Goal: Transaction & Acquisition: Purchase product/service

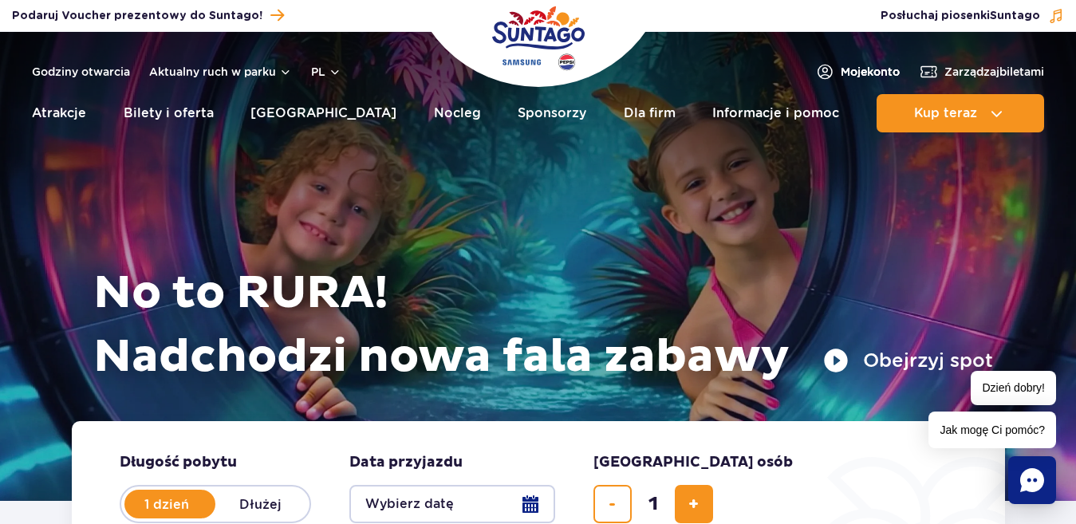
click at [850, 68] on span "Moje konto" at bounding box center [870, 72] width 59 height 16
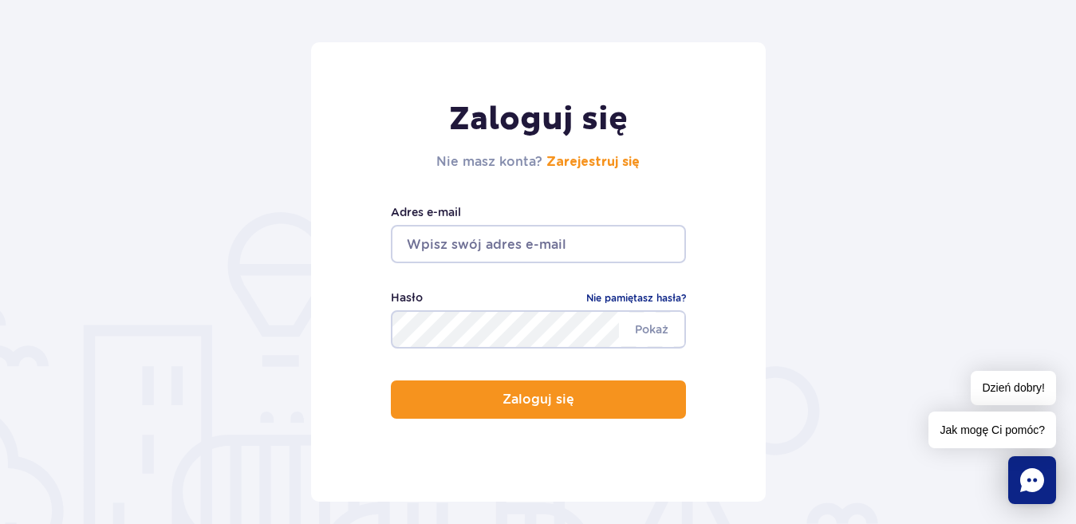
scroll to position [159, 0]
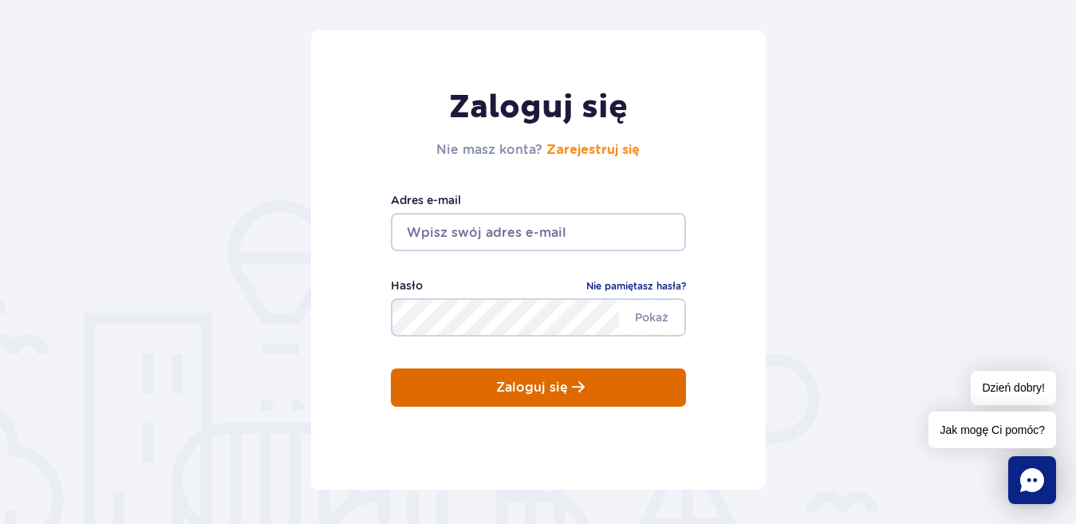
type input "agnieszka.sitarek1973@gmail.com"
click at [553, 383] on p "Zaloguj się" at bounding box center [532, 387] width 72 height 14
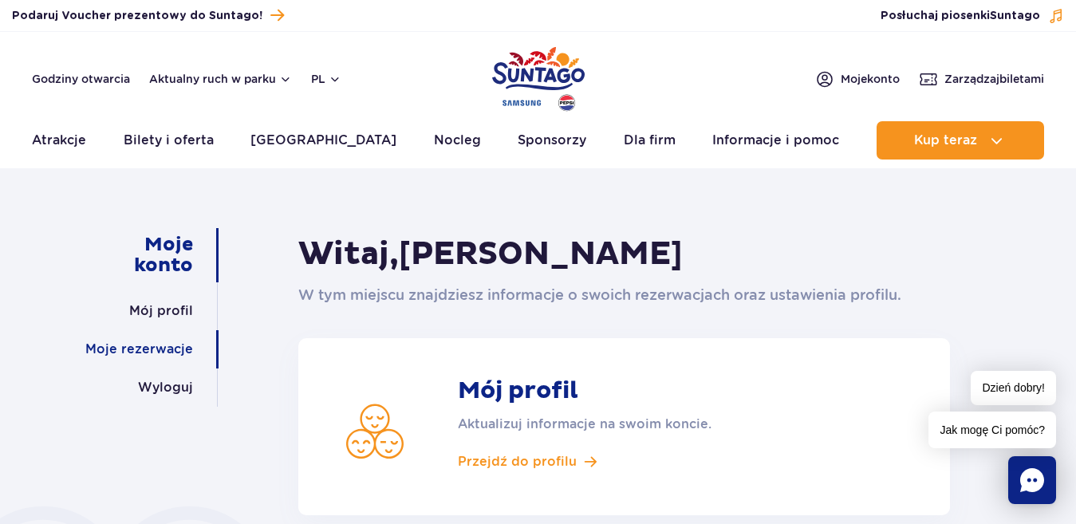
click at [149, 344] on link "Moje rezerwacje" at bounding box center [139, 349] width 108 height 38
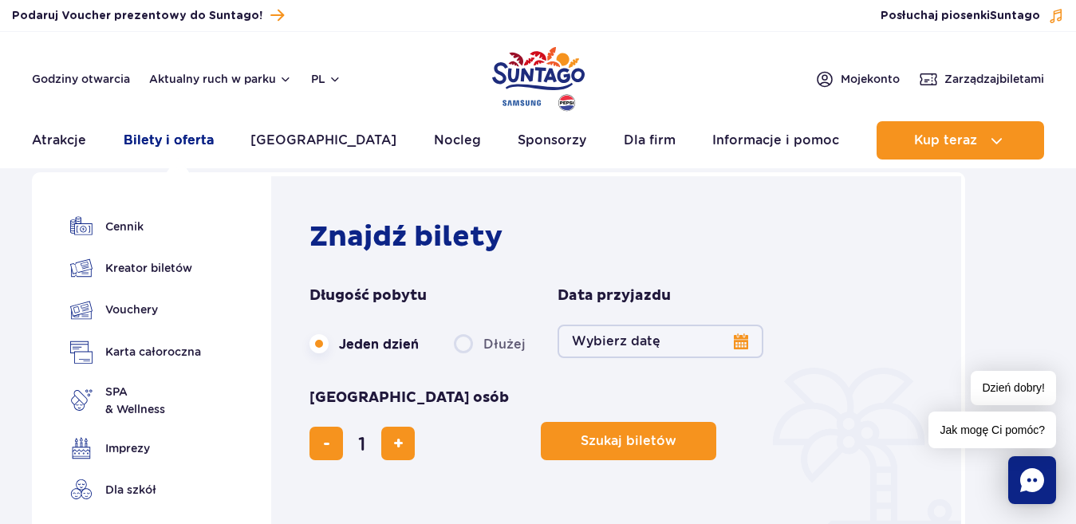
click at [181, 142] on link "Bilety i oferta" at bounding box center [169, 140] width 90 height 38
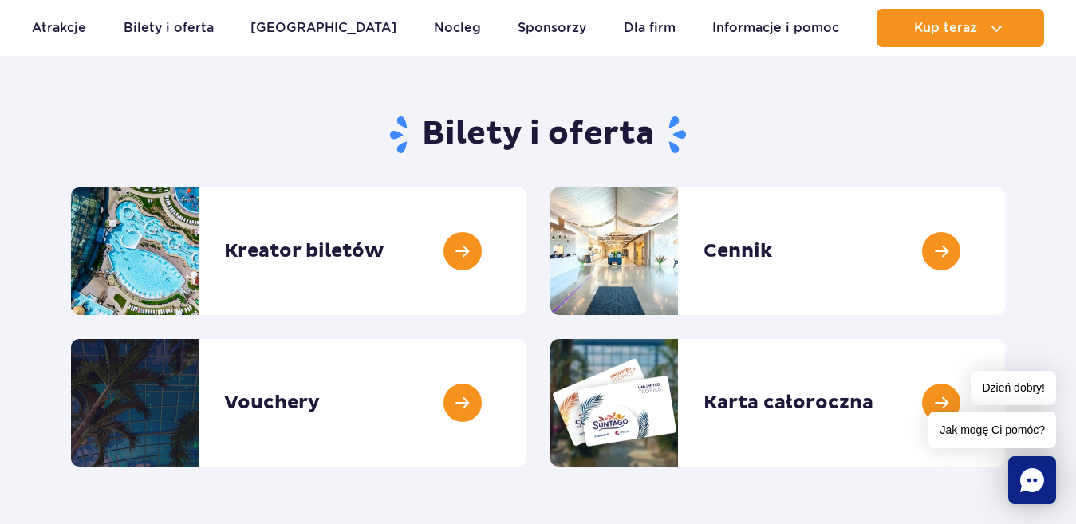
scroll to position [159, 0]
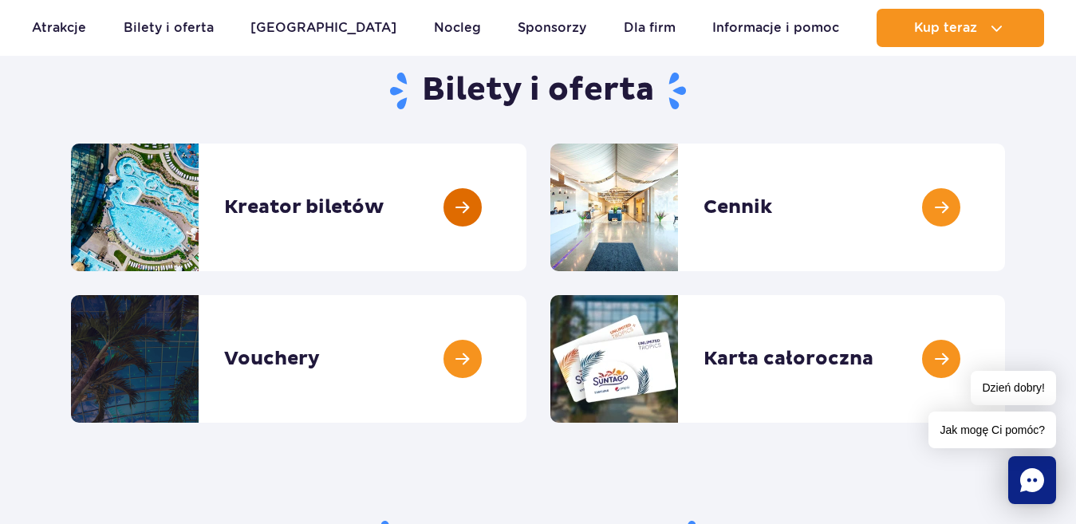
click at [526, 207] on link at bounding box center [526, 208] width 0 height 128
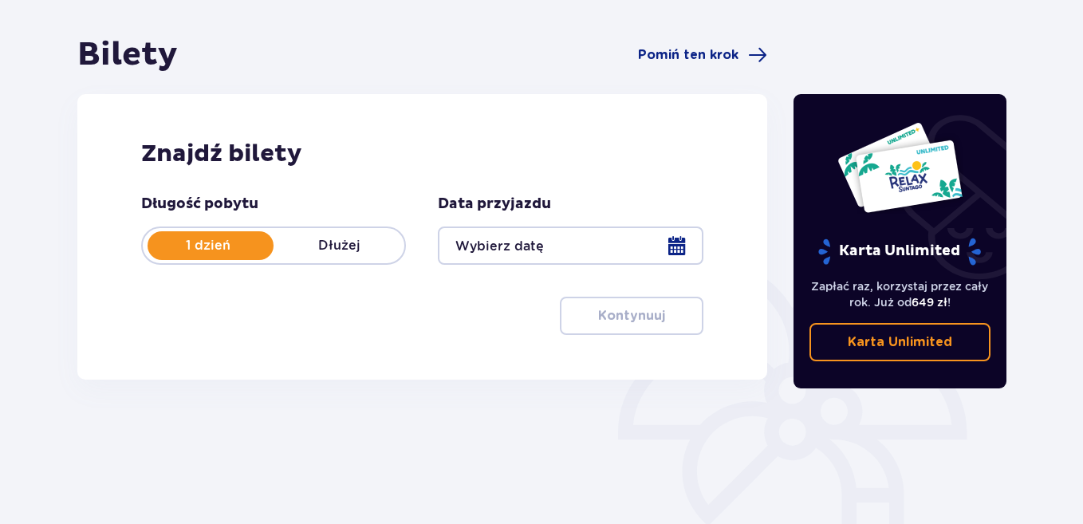
scroll to position [159, 0]
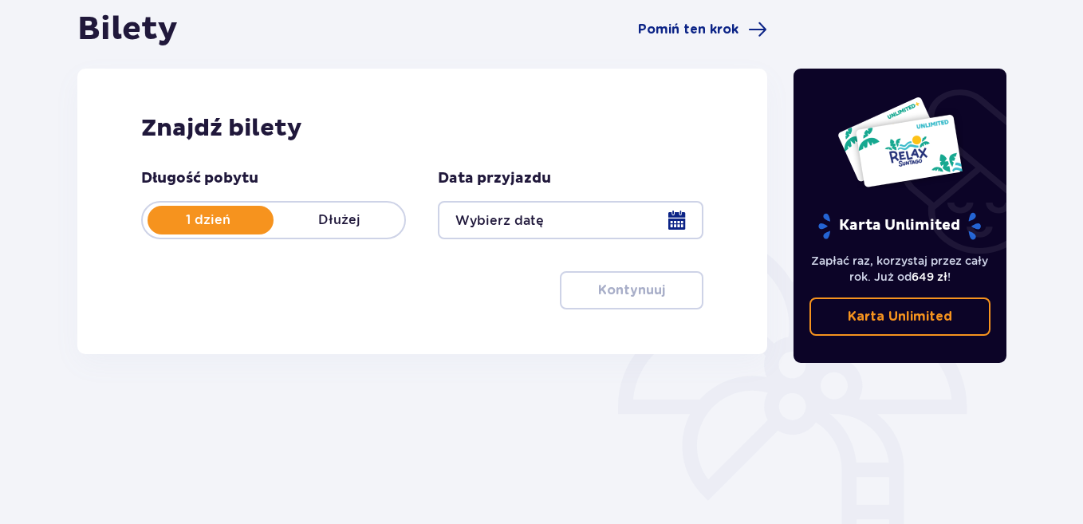
click at [679, 224] on div at bounding box center [570, 220] width 265 height 38
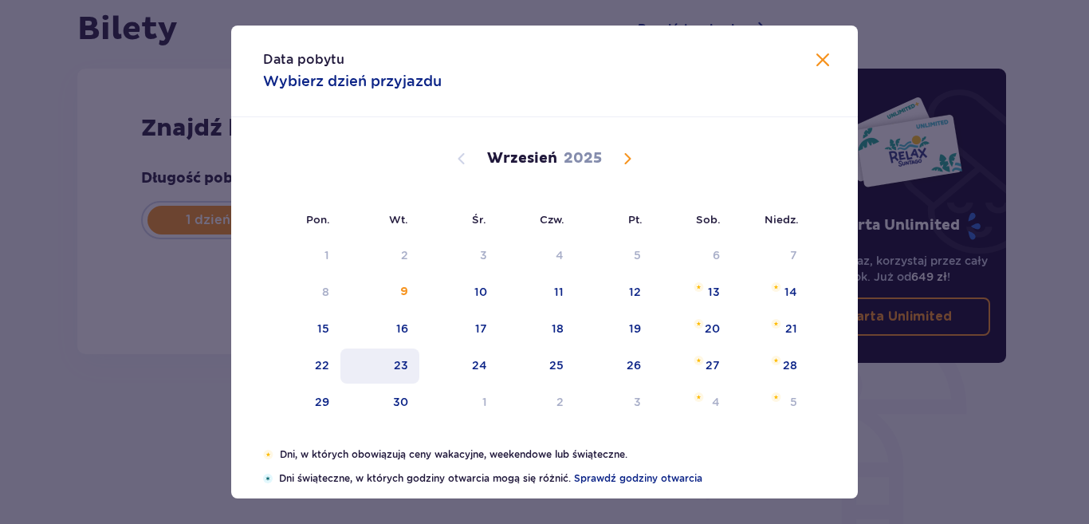
click at [399, 368] on div "23" at bounding box center [401, 365] width 14 height 16
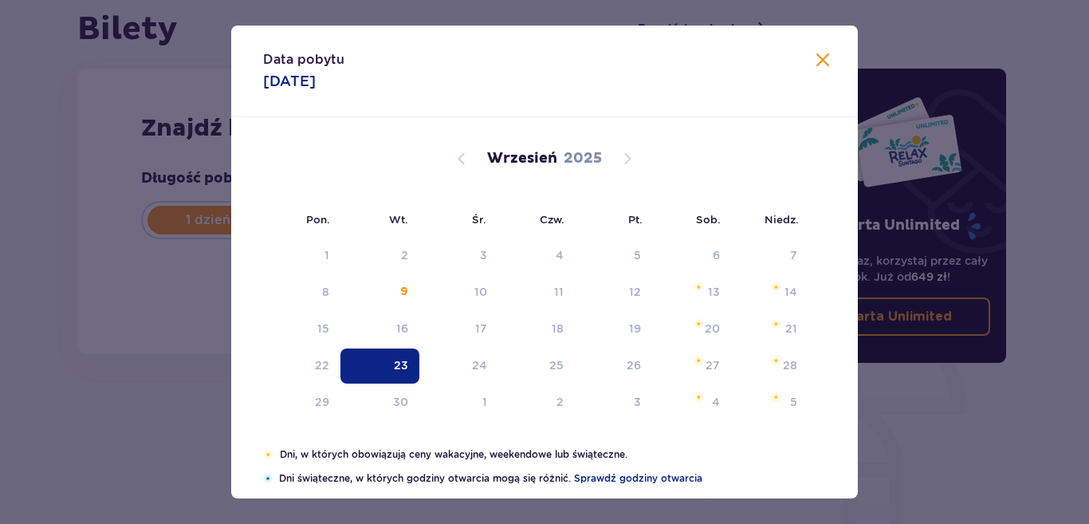
type input "23.09.25"
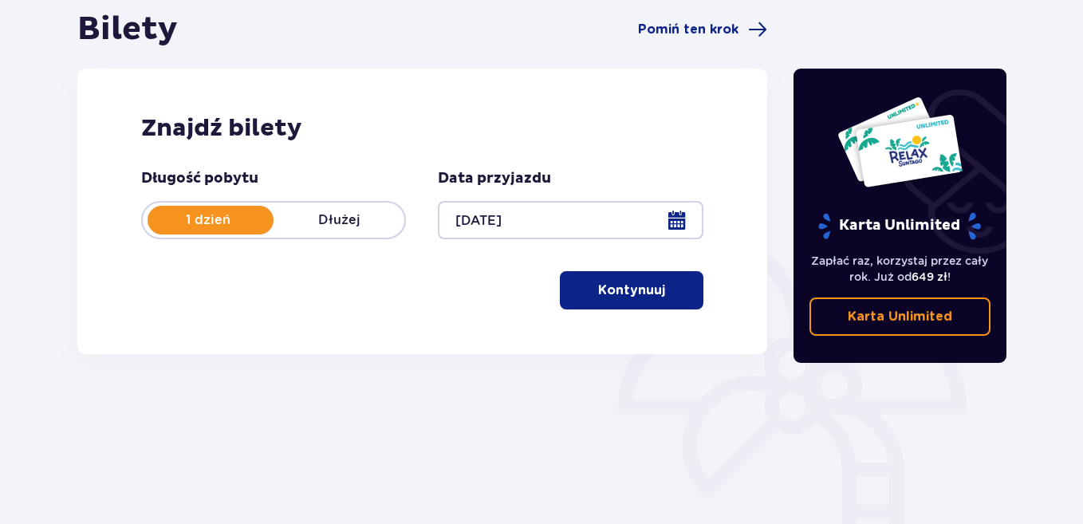
click at [638, 292] on p "Kontynuuj" at bounding box center [631, 290] width 67 height 18
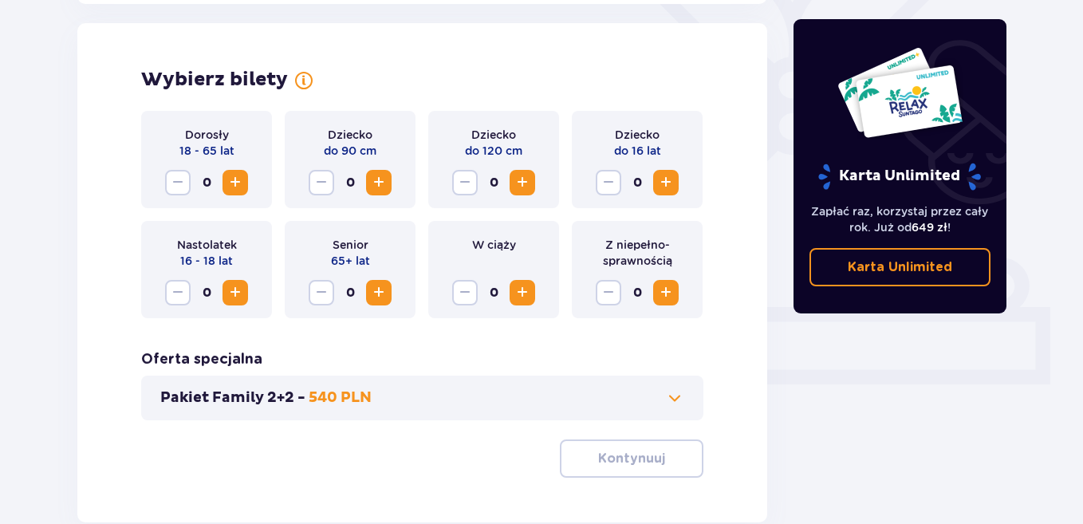
scroll to position [443, 0]
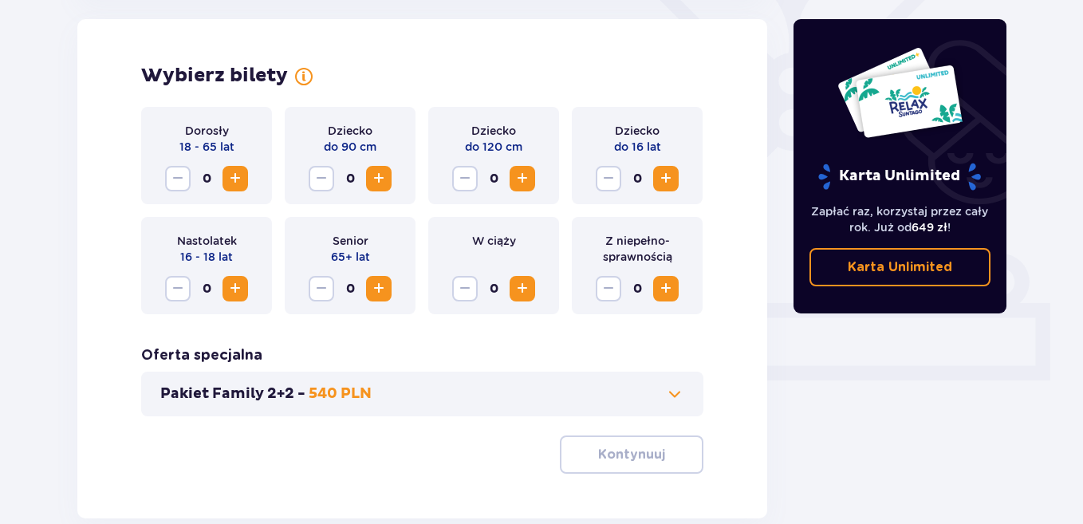
click at [238, 172] on span "Increase" at bounding box center [235, 178] width 19 height 19
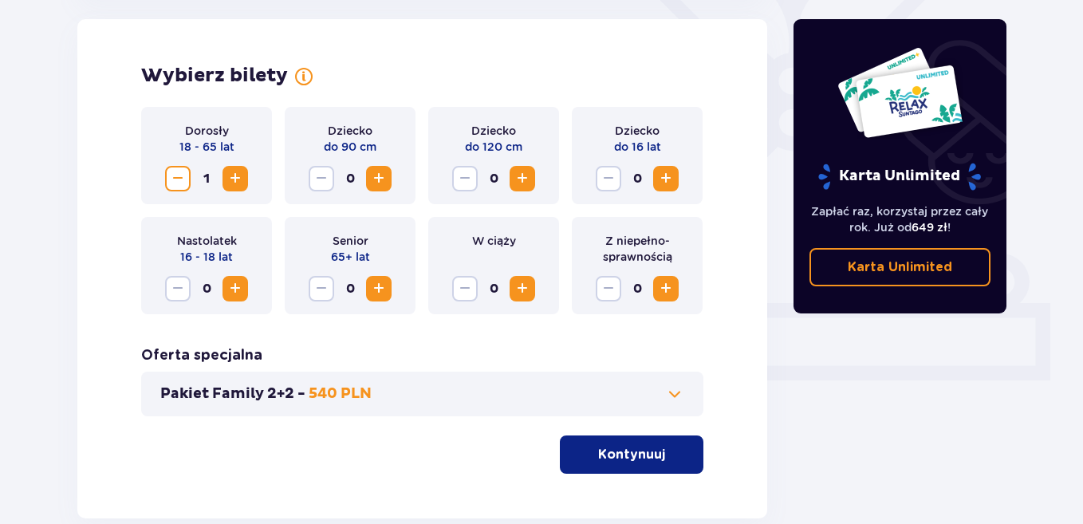
click at [620, 454] on p "Kontynuuj" at bounding box center [631, 455] width 67 height 18
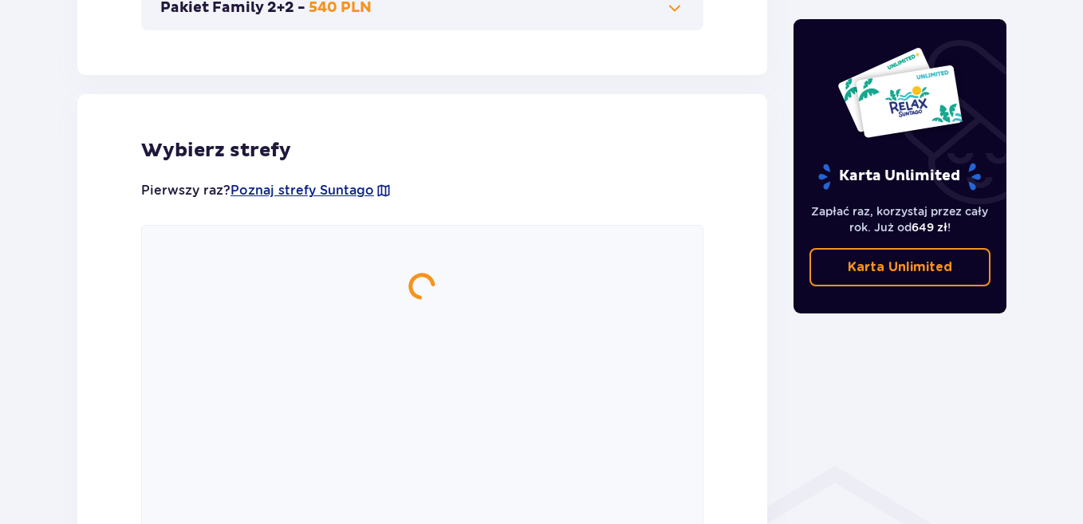
scroll to position [885, 0]
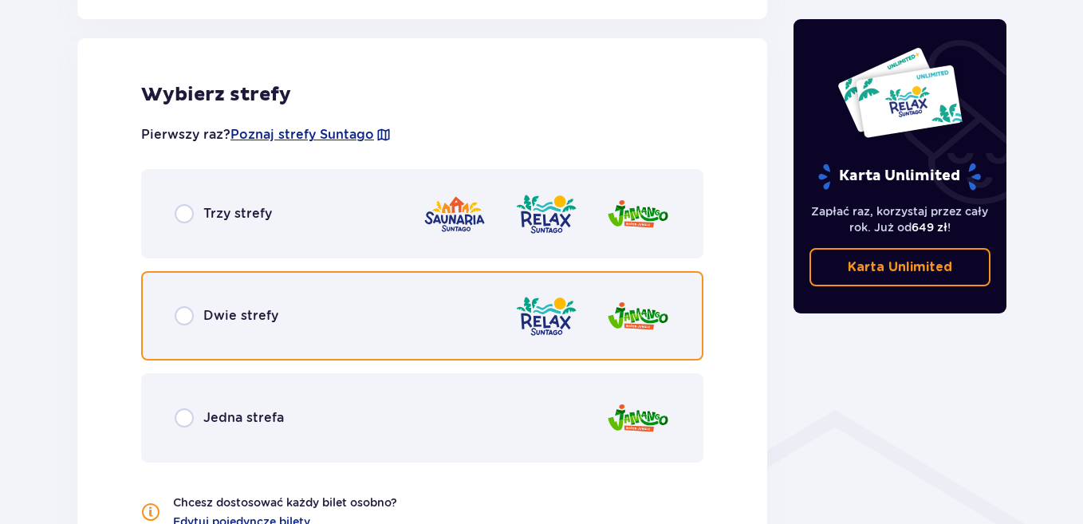
click at [185, 314] on input "radio" at bounding box center [184, 315] width 19 height 19
radio input "true"
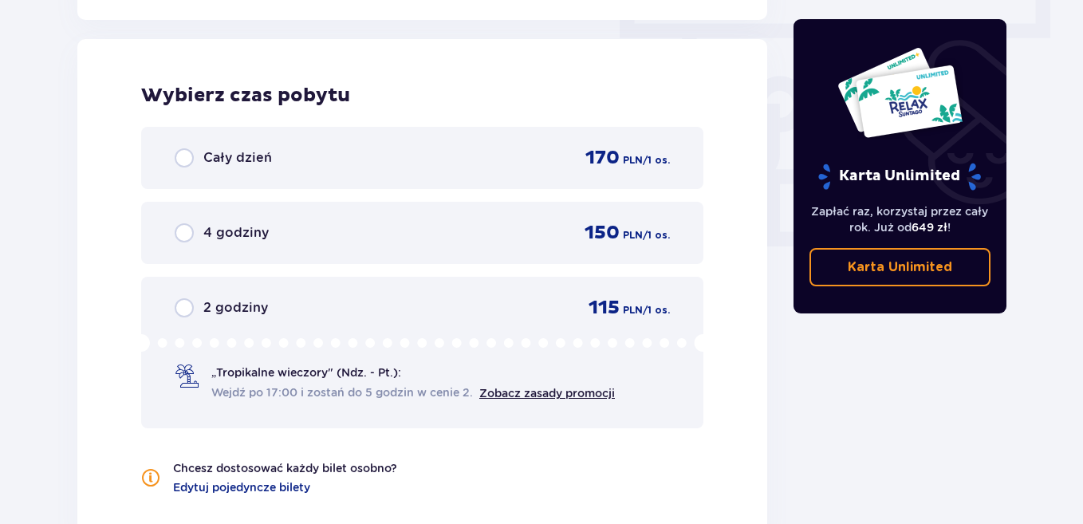
scroll to position [1440, 0]
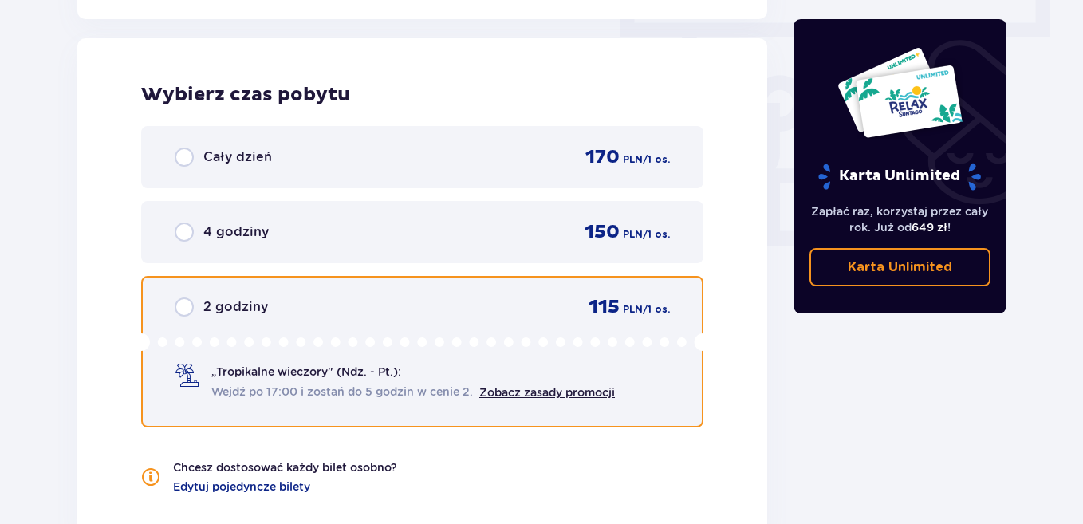
click at [187, 307] on input "radio" at bounding box center [184, 306] width 19 height 19
radio input "true"
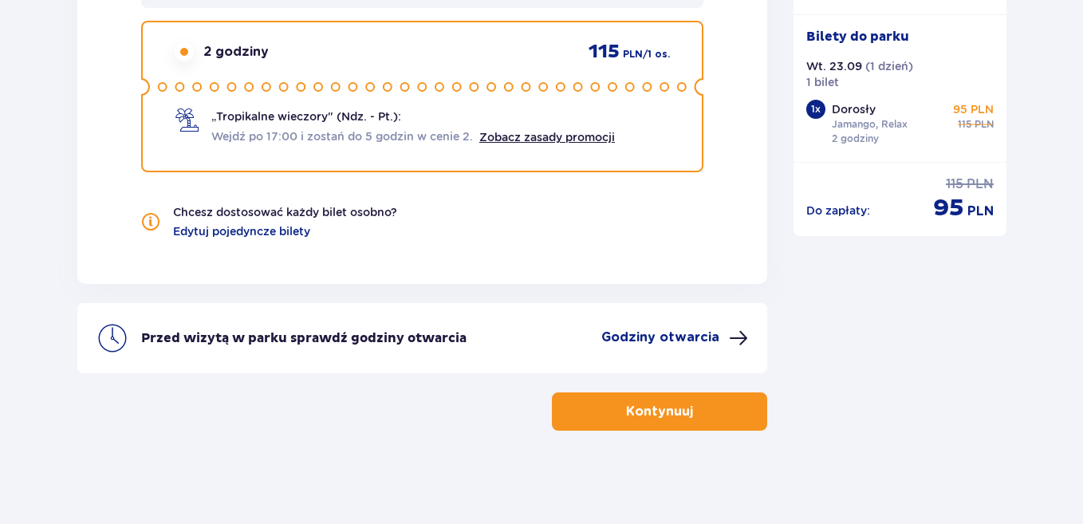
scroll to position [1698, 0]
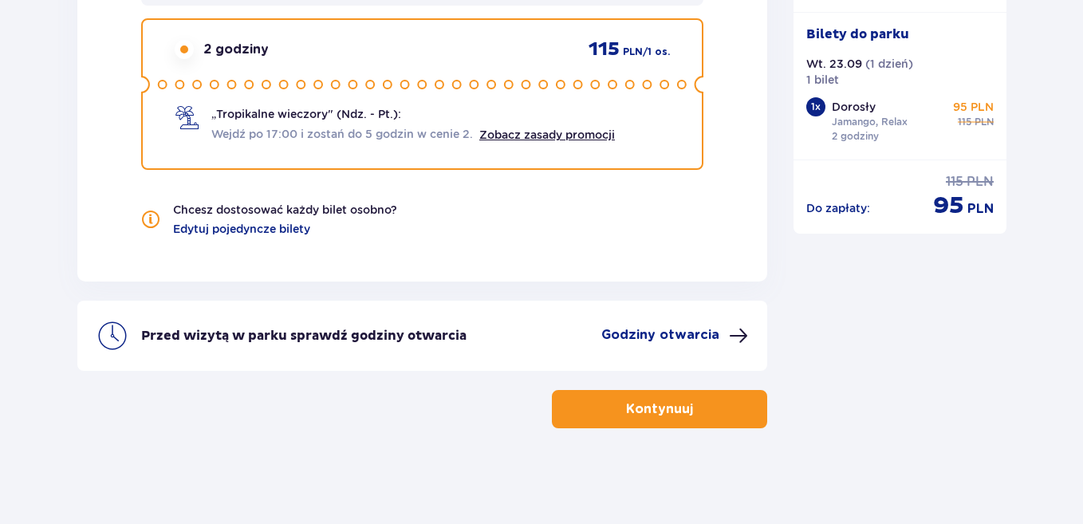
click at [637, 407] on p "Kontynuuj" at bounding box center [659, 409] width 67 height 18
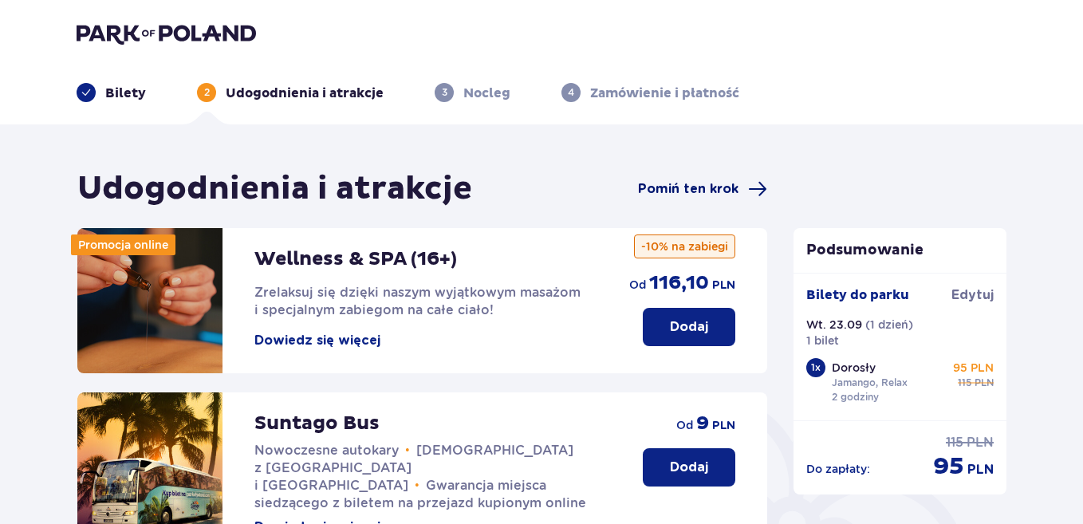
click at [697, 193] on span "Pomiń ten krok" at bounding box center [688, 189] width 100 height 18
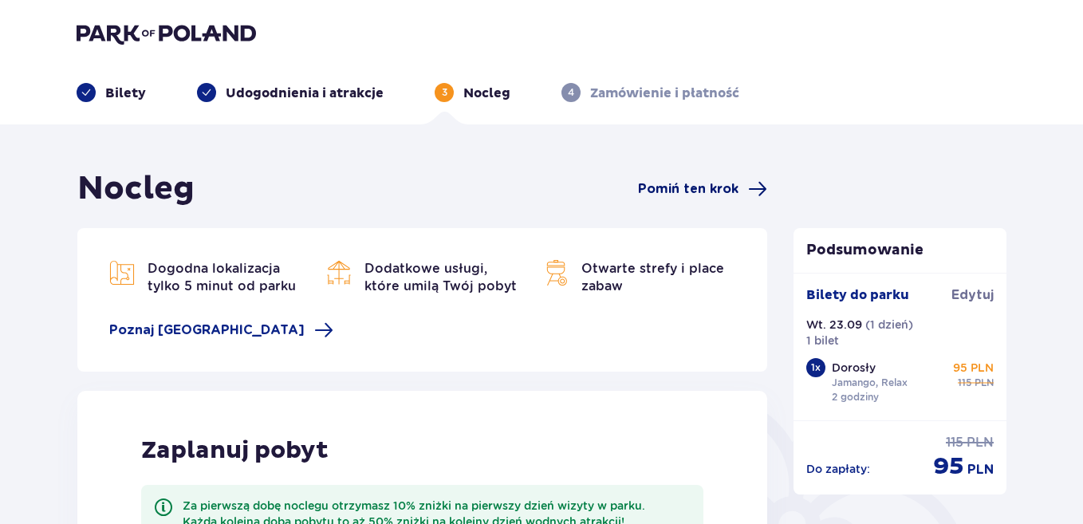
click at [700, 187] on span "Pomiń ten krok" at bounding box center [688, 189] width 100 height 18
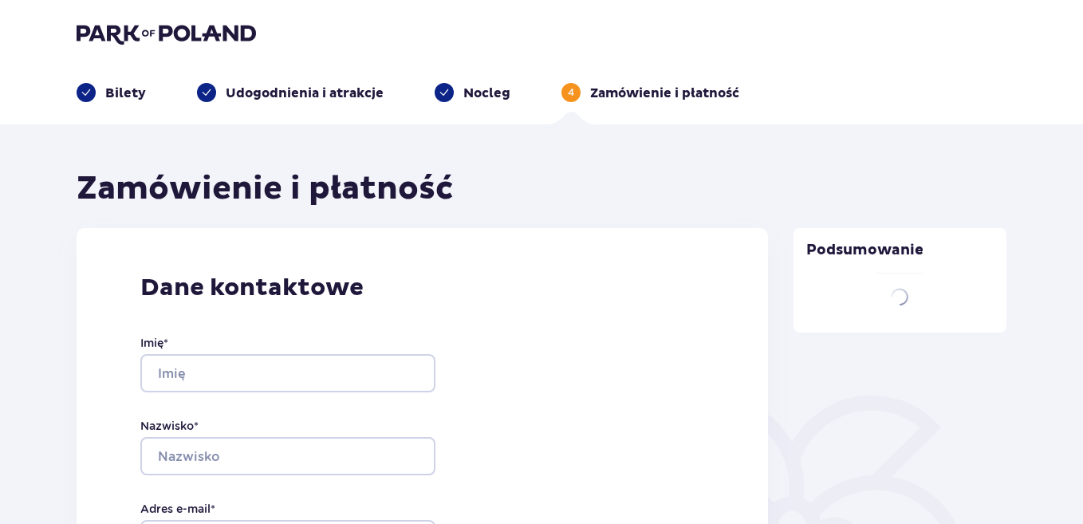
type input "agnieszka"
type input "sitarek"
type input "agnieszka.sitarek1973@gmail.com"
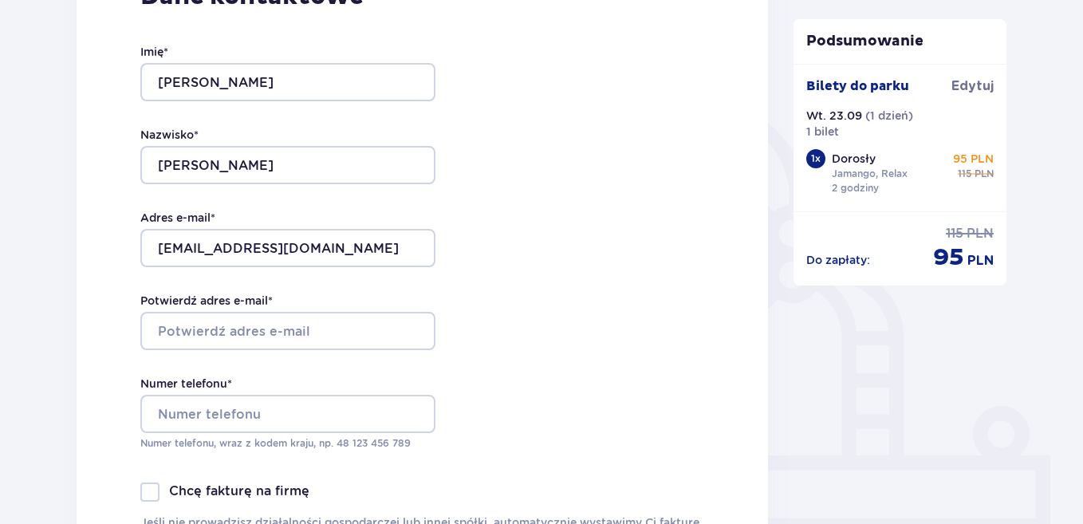
scroll to position [319, 0]
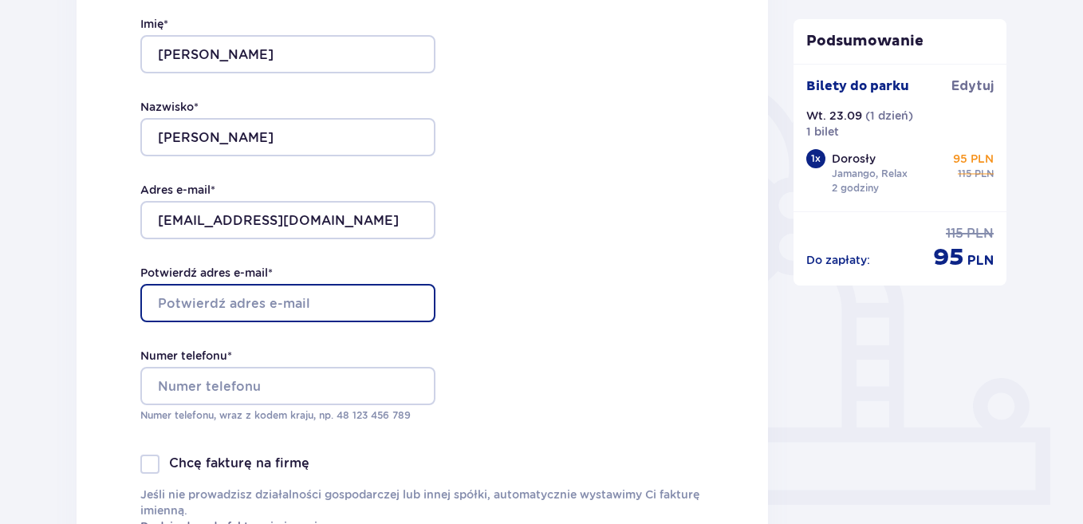
click at [265, 303] on input "Potwierdź adres e-mail *" at bounding box center [287, 303] width 295 height 38
type input "agnieszka.sitarek1973@gmail.com"
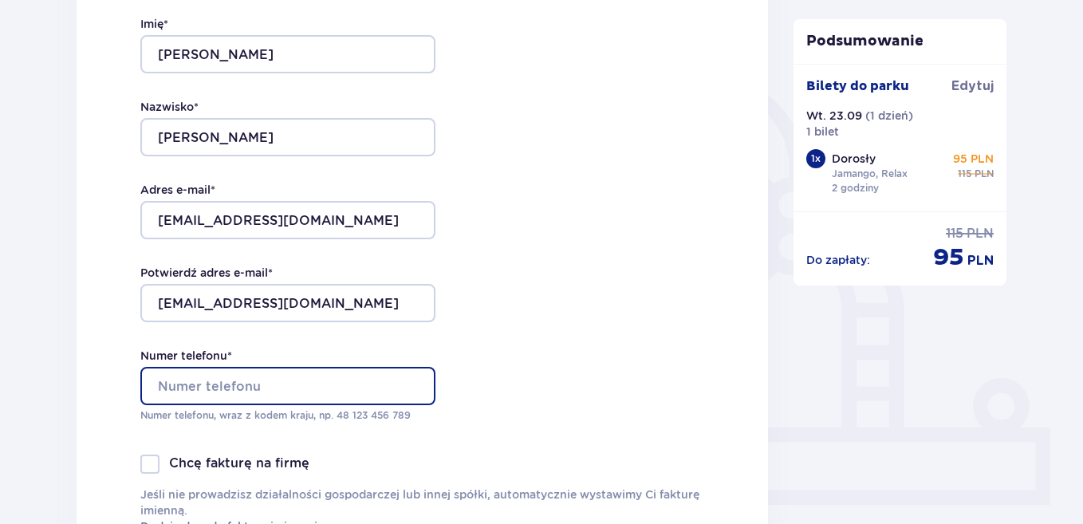
type input "691155797"
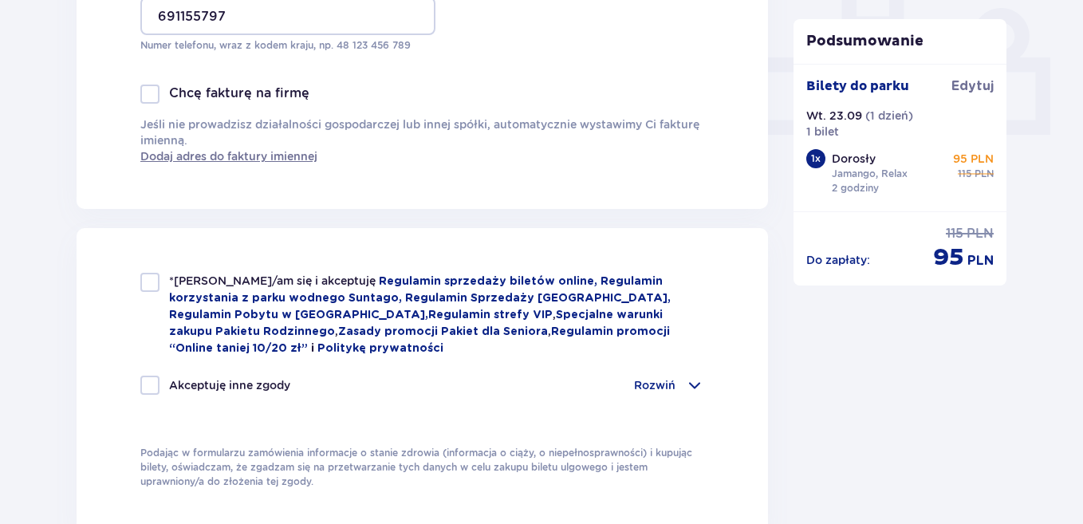
scroll to position [718, 0]
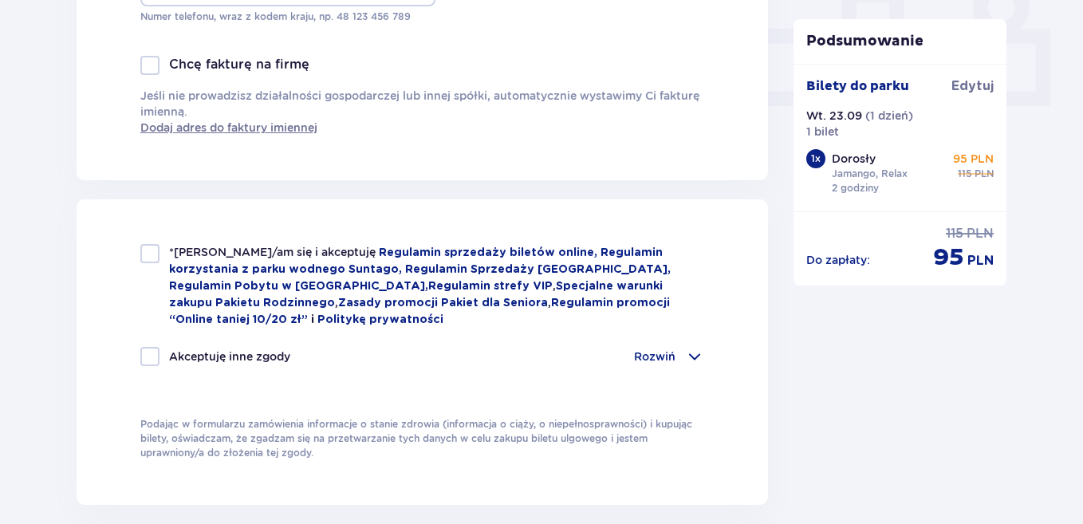
click at [152, 256] on div at bounding box center [149, 253] width 19 height 19
checkbox input "true"
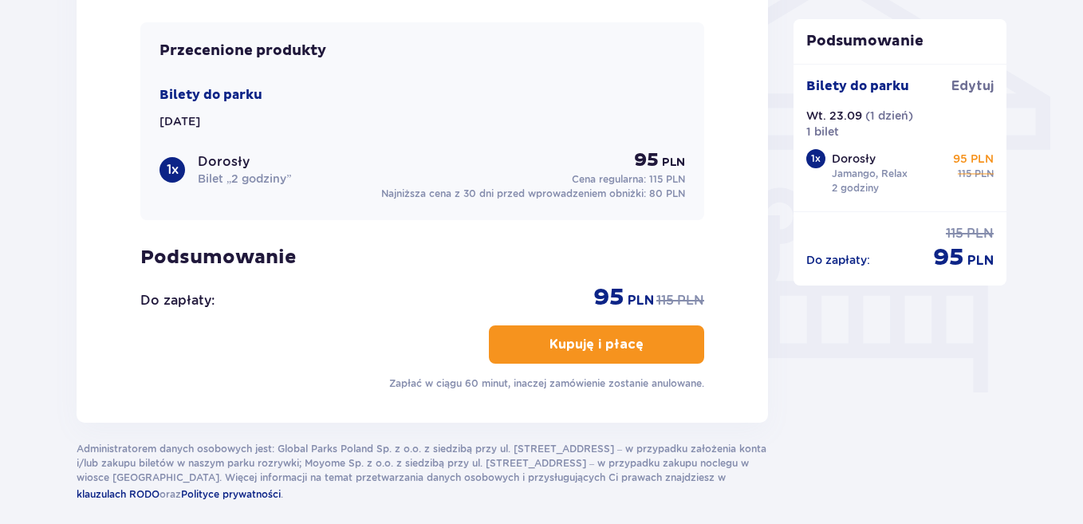
scroll to position [1356, 0]
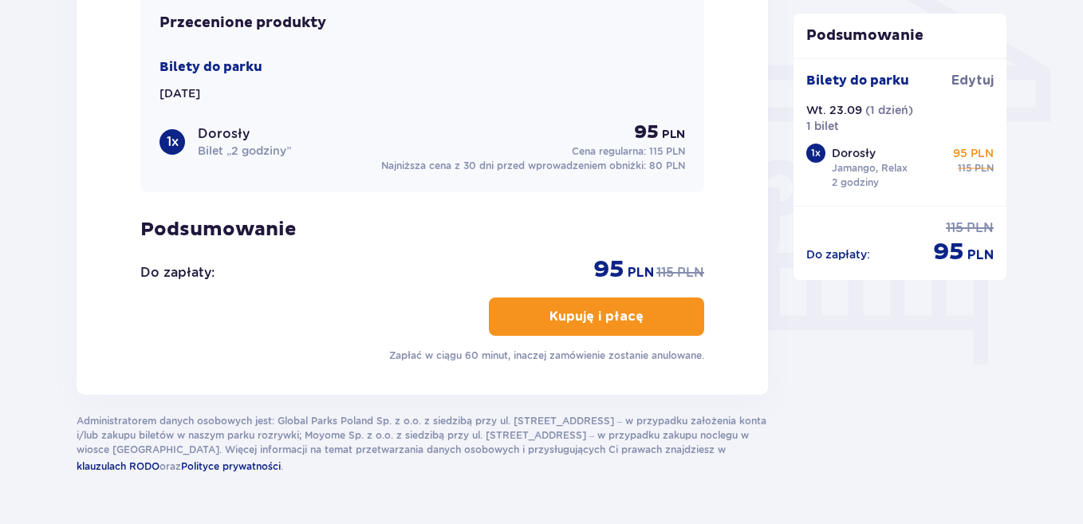
click at [581, 310] on p "Kupuję i płacę" at bounding box center [596, 317] width 94 height 18
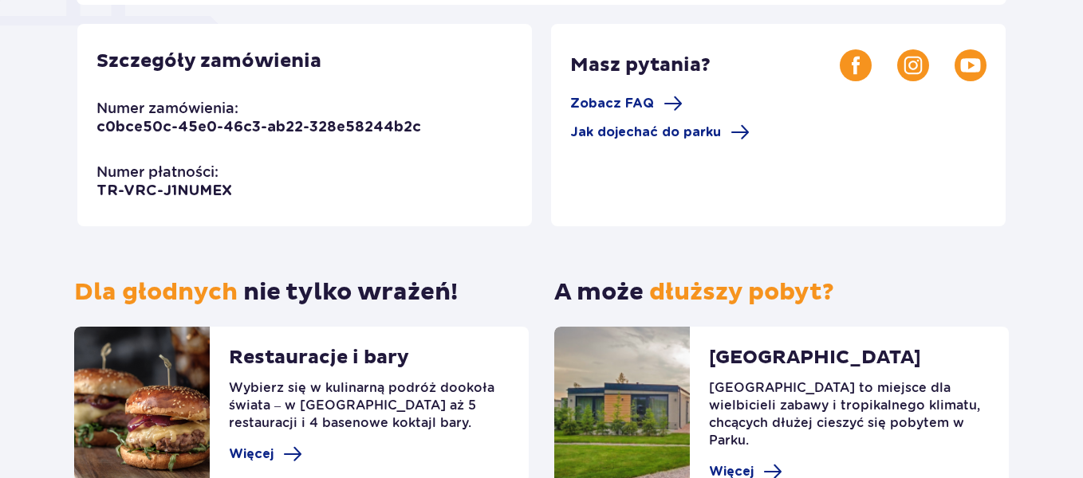
scroll to position [478, 0]
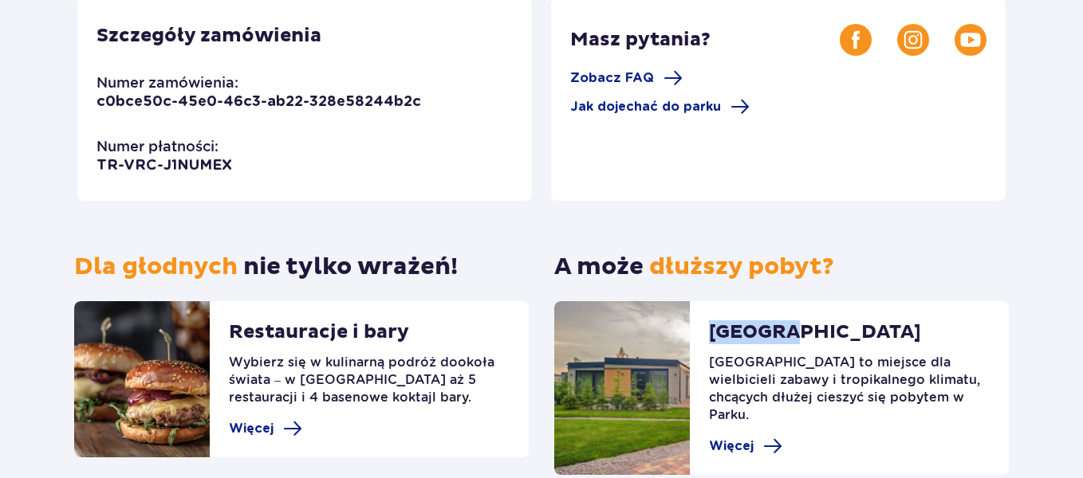
drag, startPoint x: 794, startPoint y: 328, endPoint x: 711, endPoint y: 325, distance: 83.8
click at [711, 325] on p "[GEOGRAPHIC_DATA]" at bounding box center [815, 337] width 212 height 33
copy p "Suntago"
